Goal: Task Accomplishment & Management: Use online tool/utility

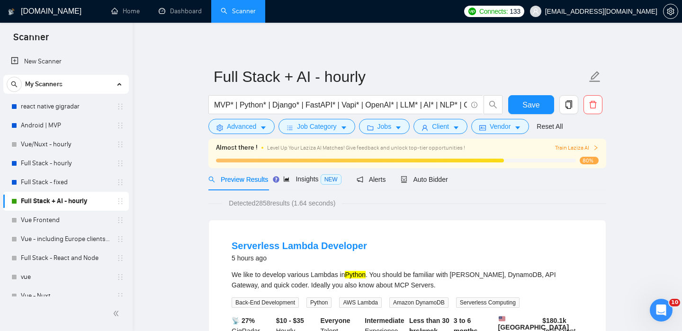
scroll to position [18, 0]
click at [439, 180] on span "Auto Bidder" at bounding box center [432, 180] width 47 height 8
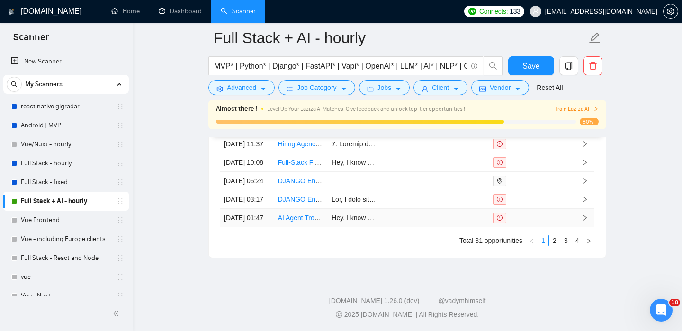
scroll to position [2607, 0]
click at [554, 244] on link "2" at bounding box center [554, 240] width 10 height 10
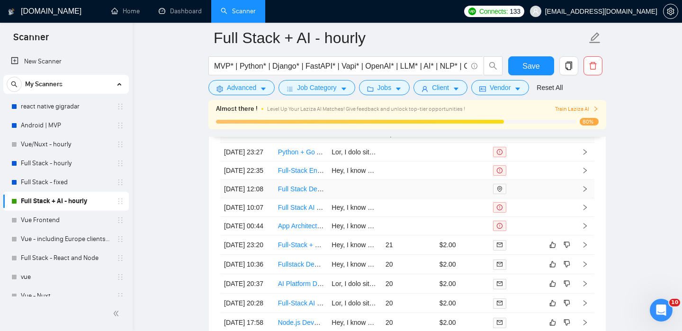
scroll to position [2376, 0]
